Goal: Navigation & Orientation: Find specific page/section

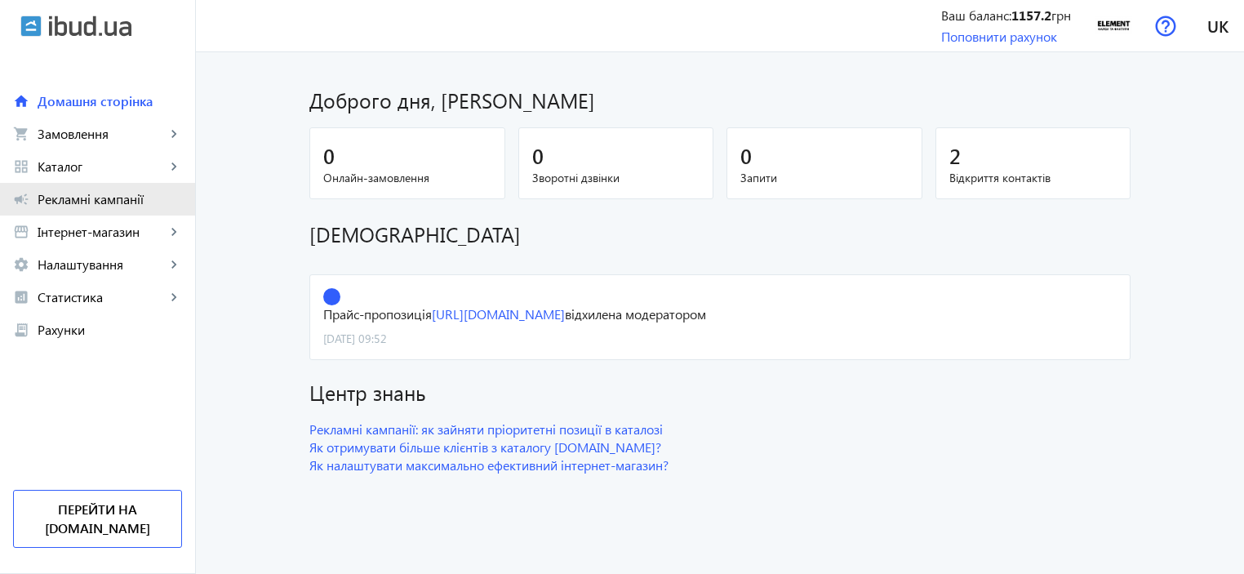
click at [89, 194] on span "Рекламні кампанії" at bounding box center [110, 199] width 145 height 16
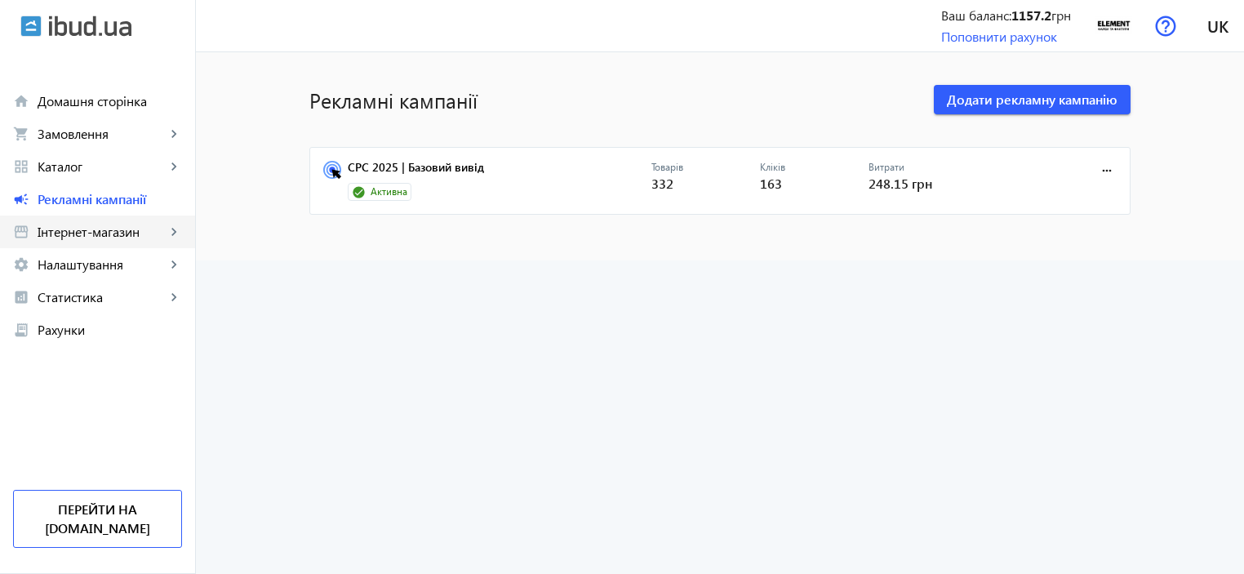
click at [176, 228] on mat-icon "keyboard_arrow_right" at bounding box center [174, 232] width 16 height 16
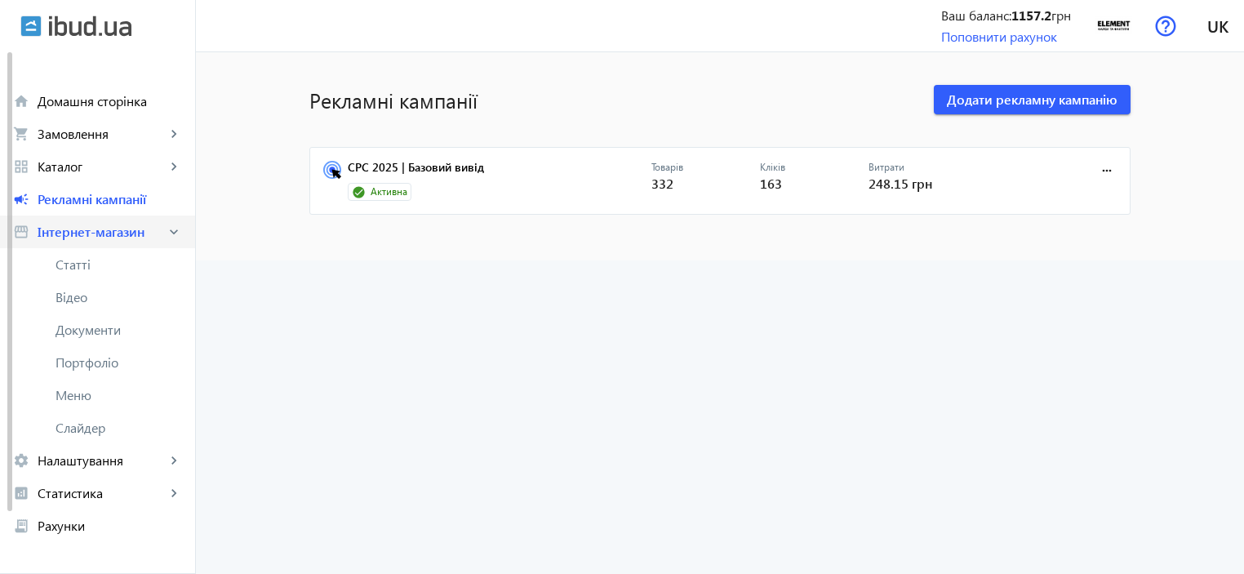
click at [168, 233] on mat-icon "keyboard_arrow_right" at bounding box center [174, 232] width 16 height 16
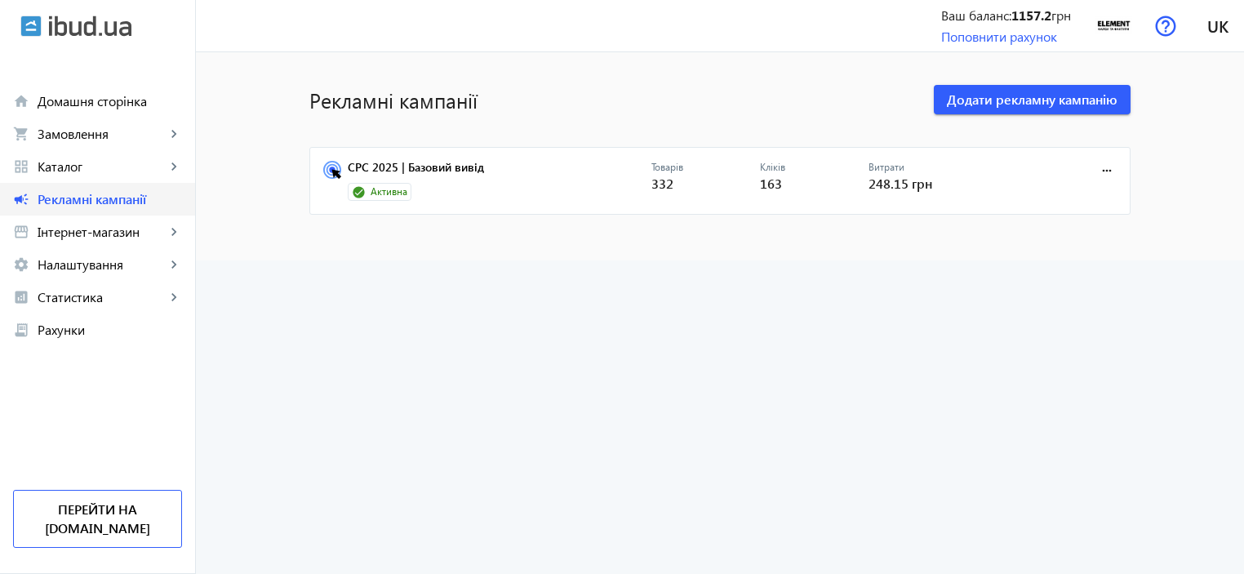
click at [155, 191] on span "Рекламні кампанії" at bounding box center [110, 199] width 145 height 16
click at [148, 176] on link "grid_view Каталог keyboard_arrow_right" at bounding box center [97, 166] width 195 height 33
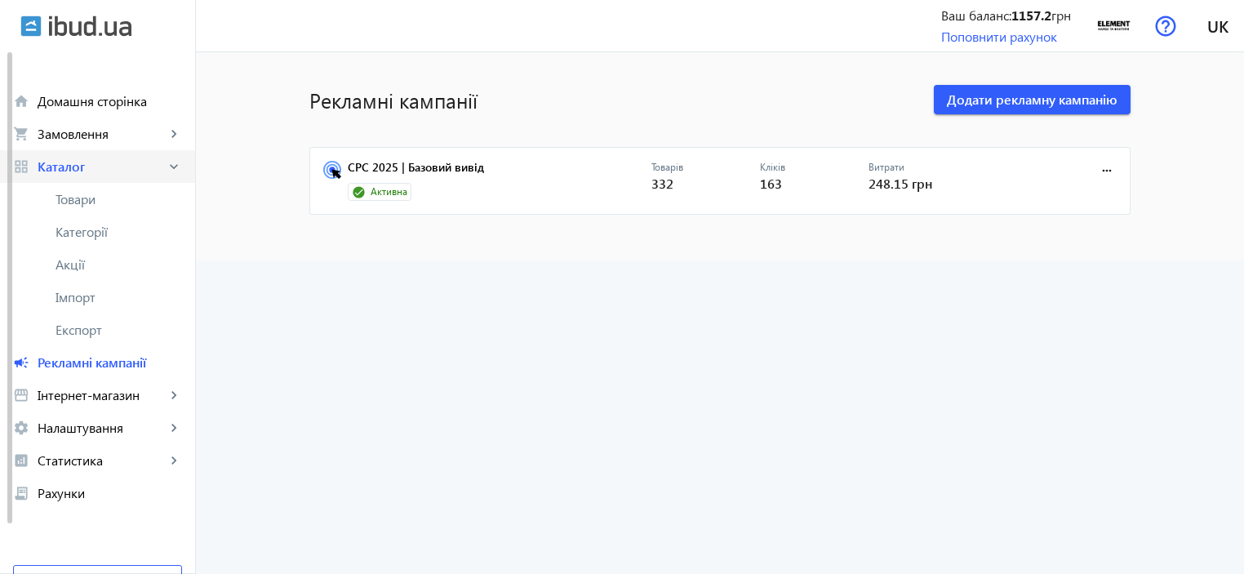
click at [148, 176] on link "grid_view Каталог keyboard_arrow_right" at bounding box center [97, 166] width 195 height 33
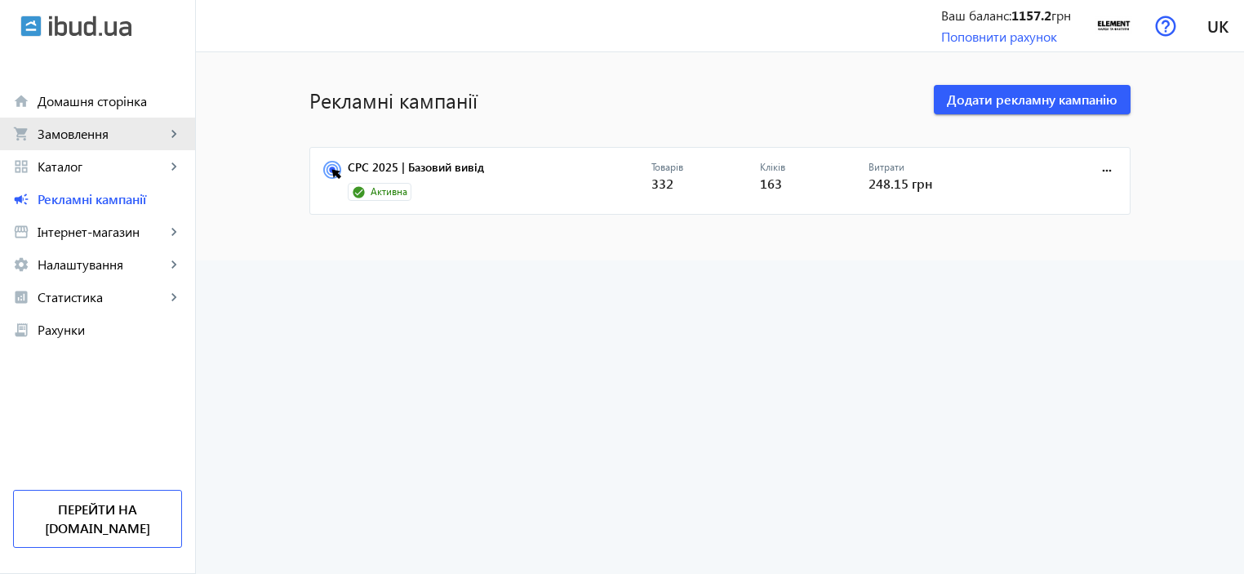
click at [149, 137] on span "Замовлення" at bounding box center [102, 134] width 128 height 16
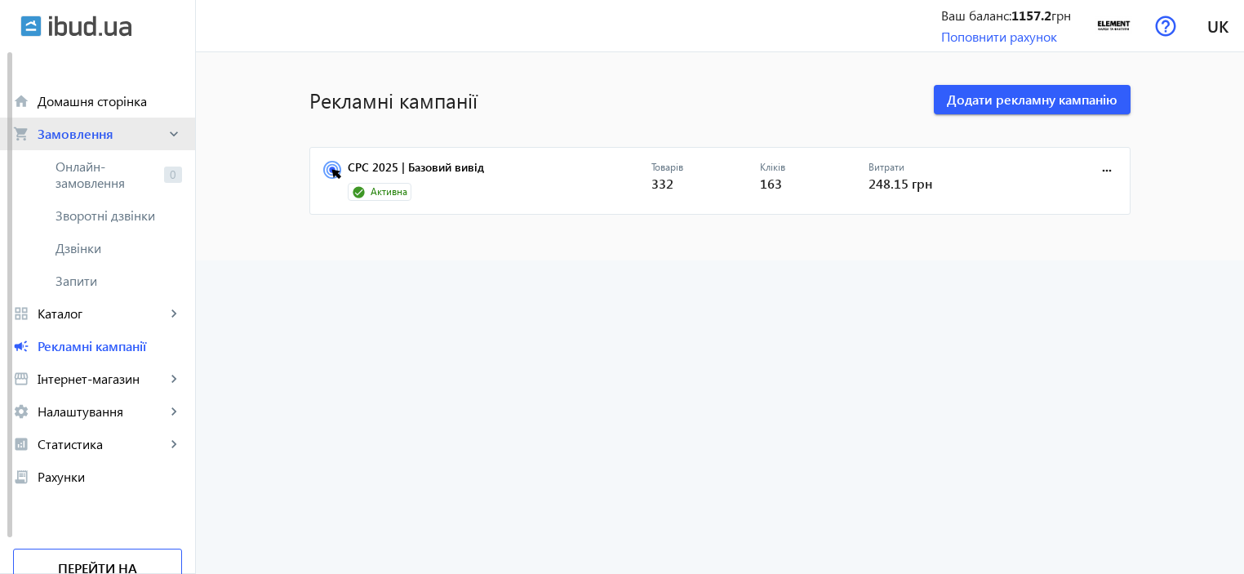
click at [79, 133] on span "Замовлення" at bounding box center [102, 134] width 128 height 16
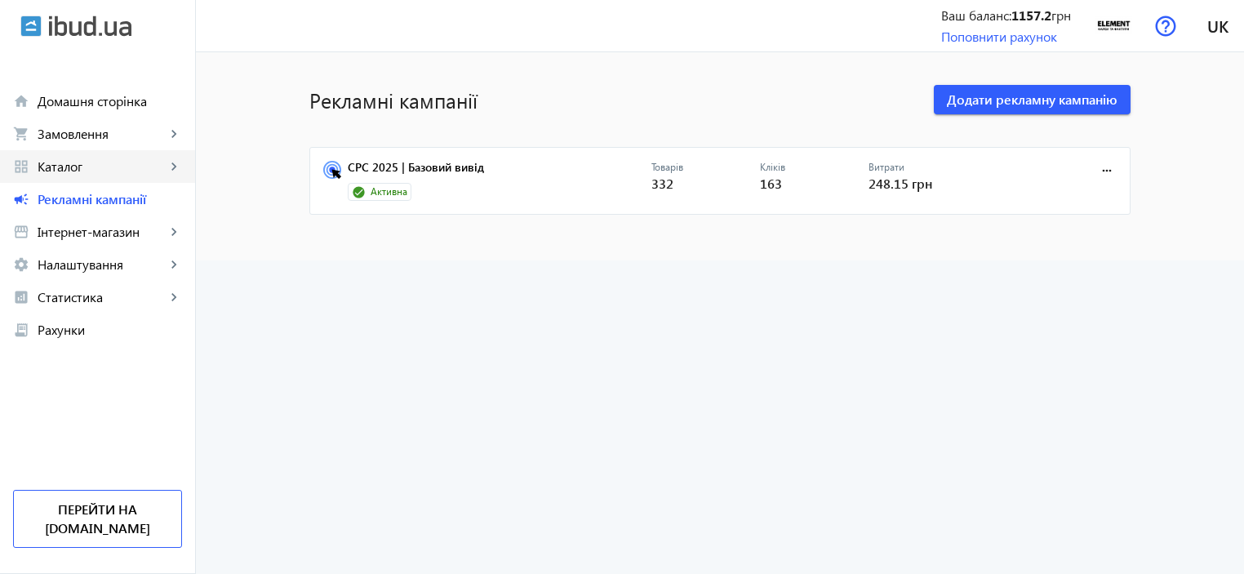
click at [131, 151] on link "grid_view Каталог keyboard_arrow_right" at bounding box center [97, 166] width 195 height 33
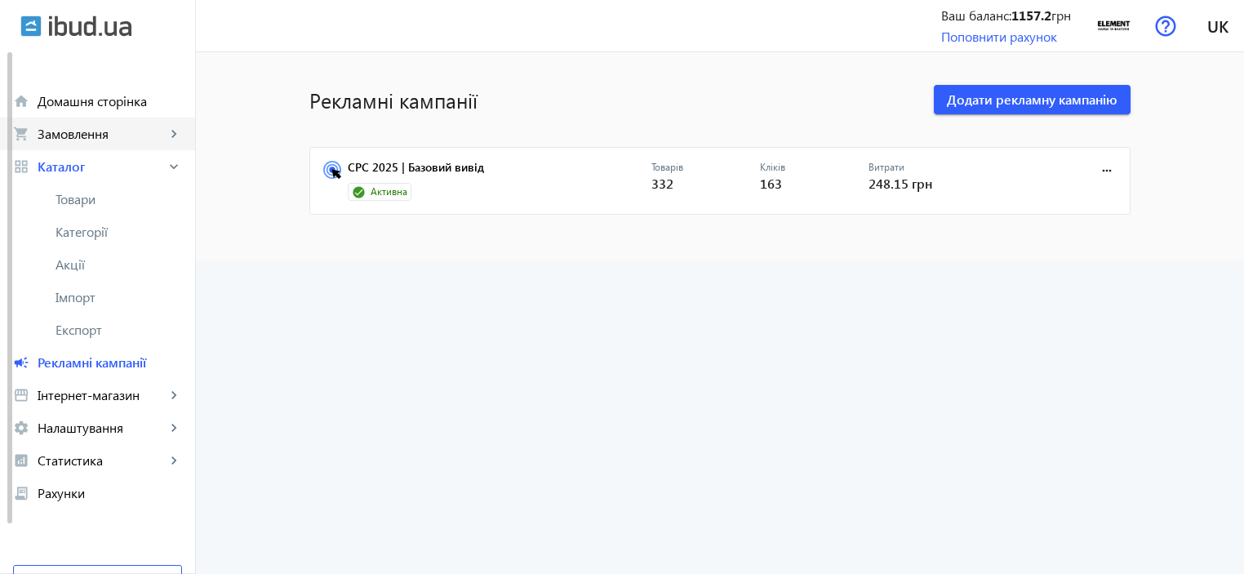
click at [117, 137] on span "Замовлення" at bounding box center [102, 134] width 128 height 16
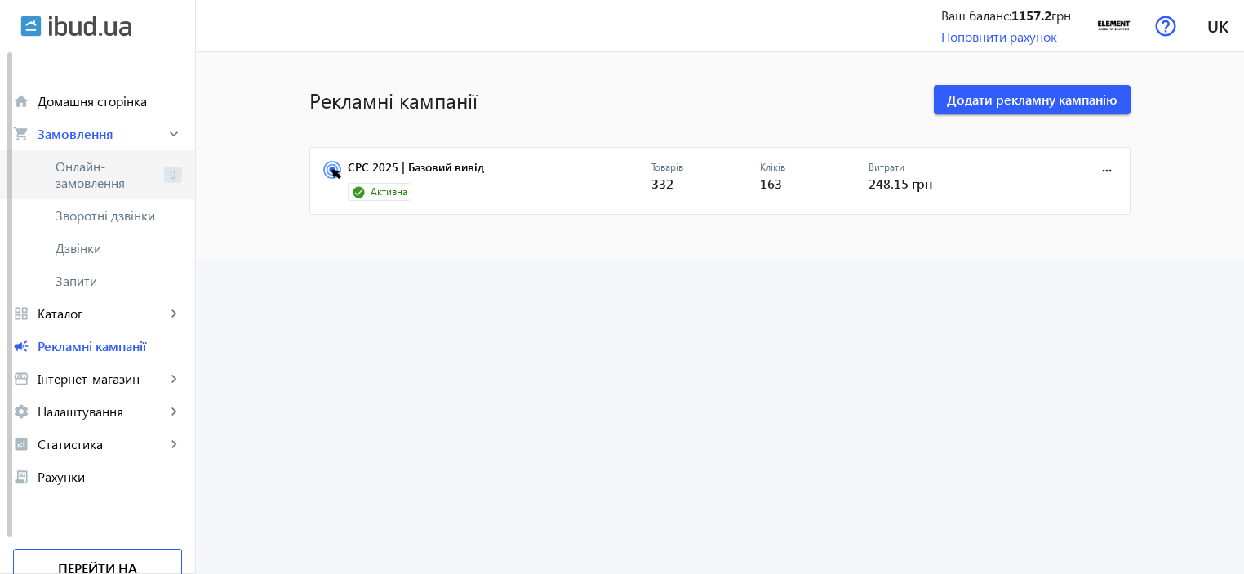
click at [122, 162] on span "Онлайн-замовлення" at bounding box center [107, 174] width 102 height 33
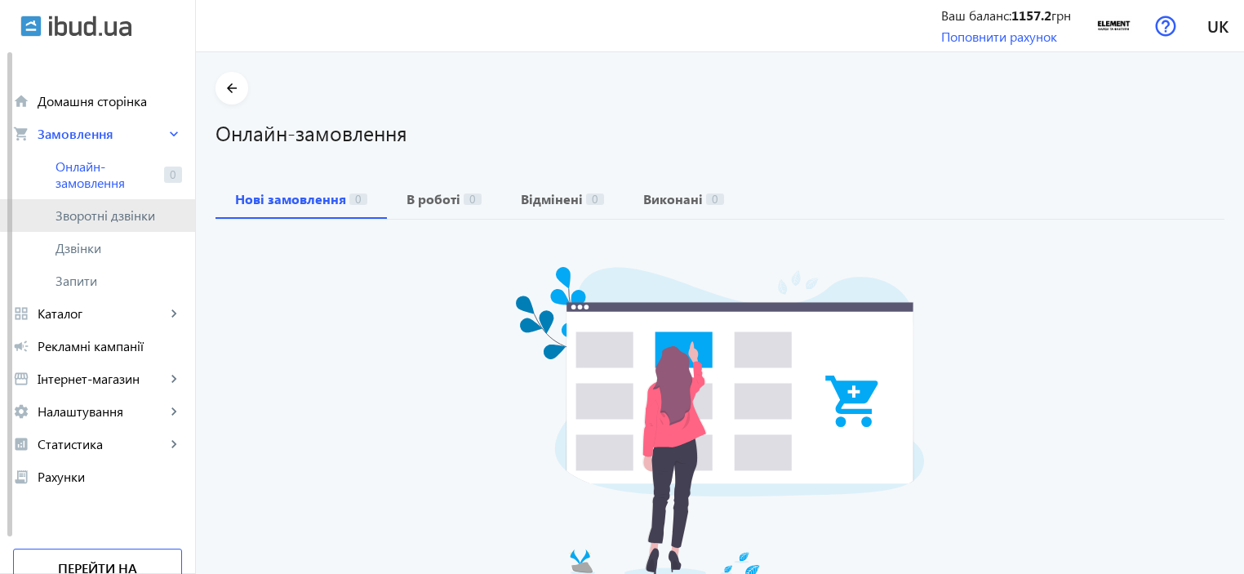
click at [115, 212] on span "Зворотні дзвінки" at bounding box center [110, 215] width 109 height 16
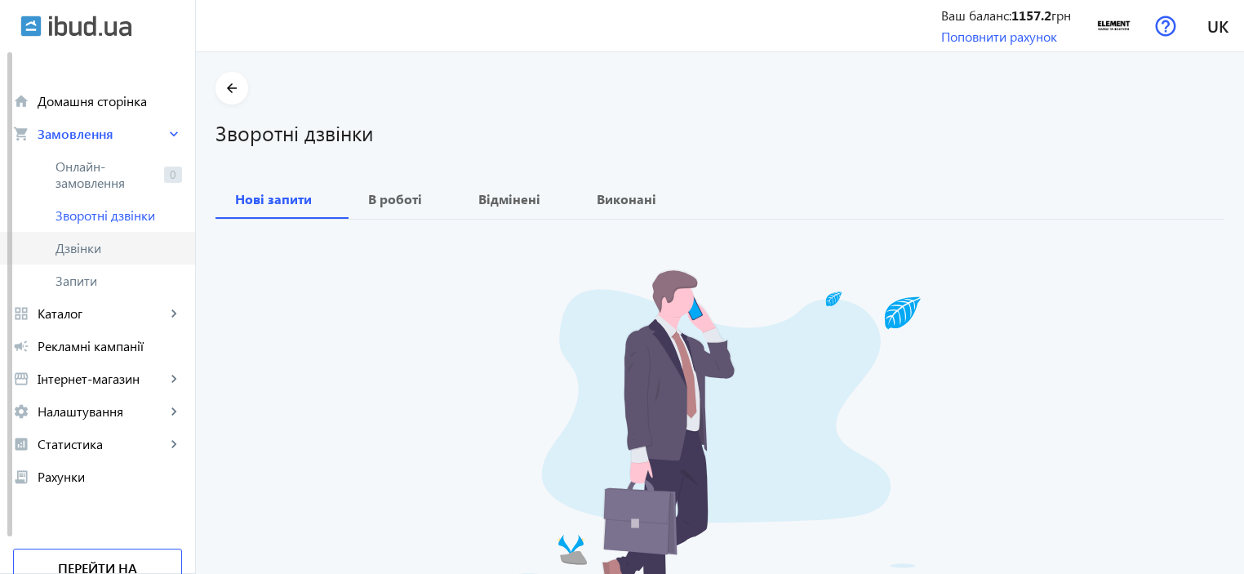
click at [108, 247] on span "Дзвінки" at bounding box center [119, 248] width 127 height 16
